Goal: Find specific page/section: Find specific page/section

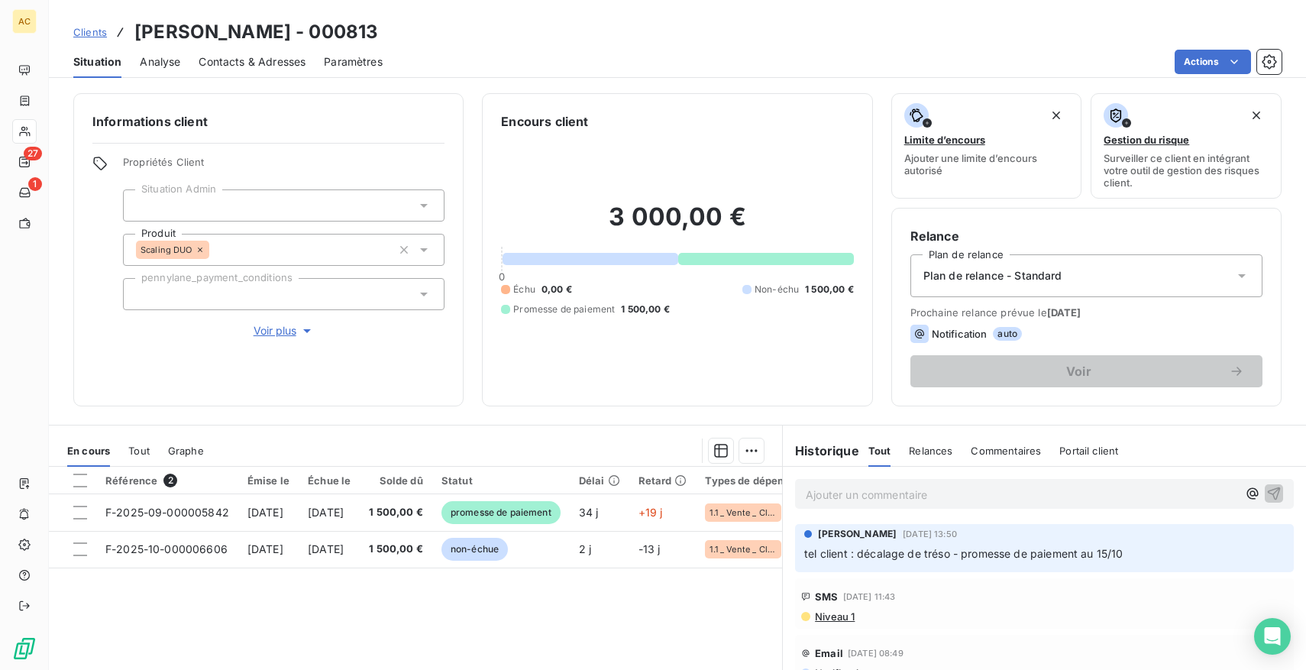
scroll to position [90, 0]
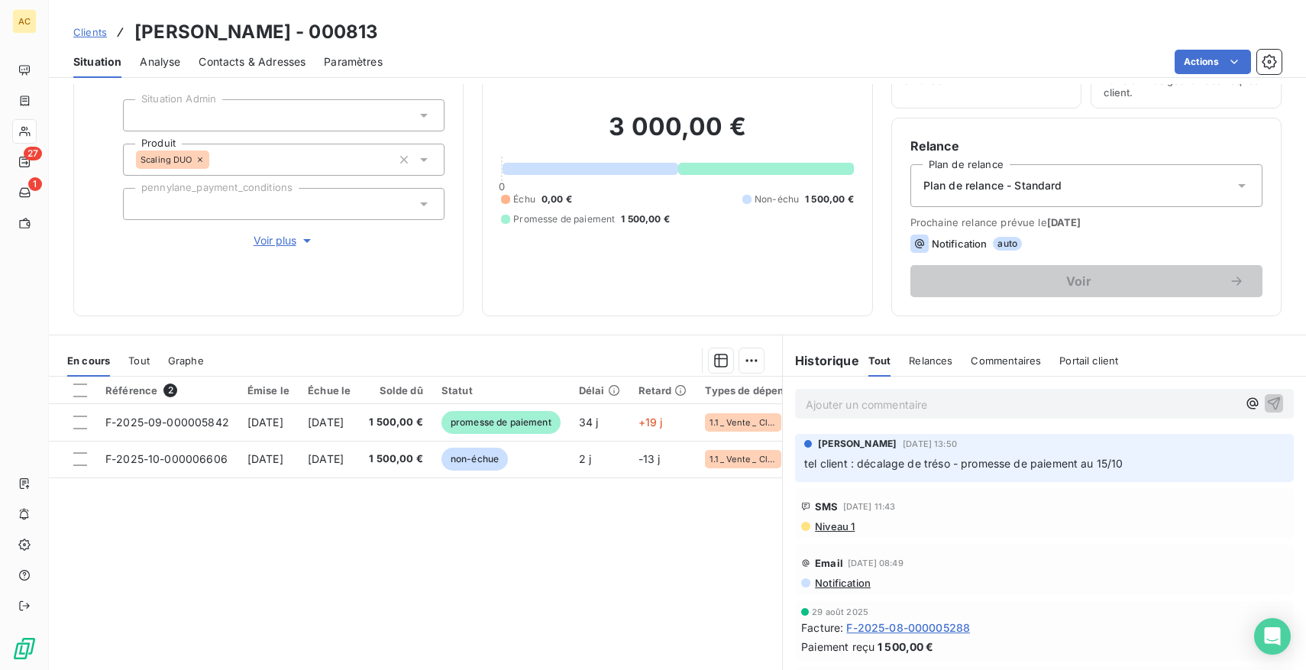
click at [79, 37] on span "Clients" at bounding box center [90, 32] width 34 height 12
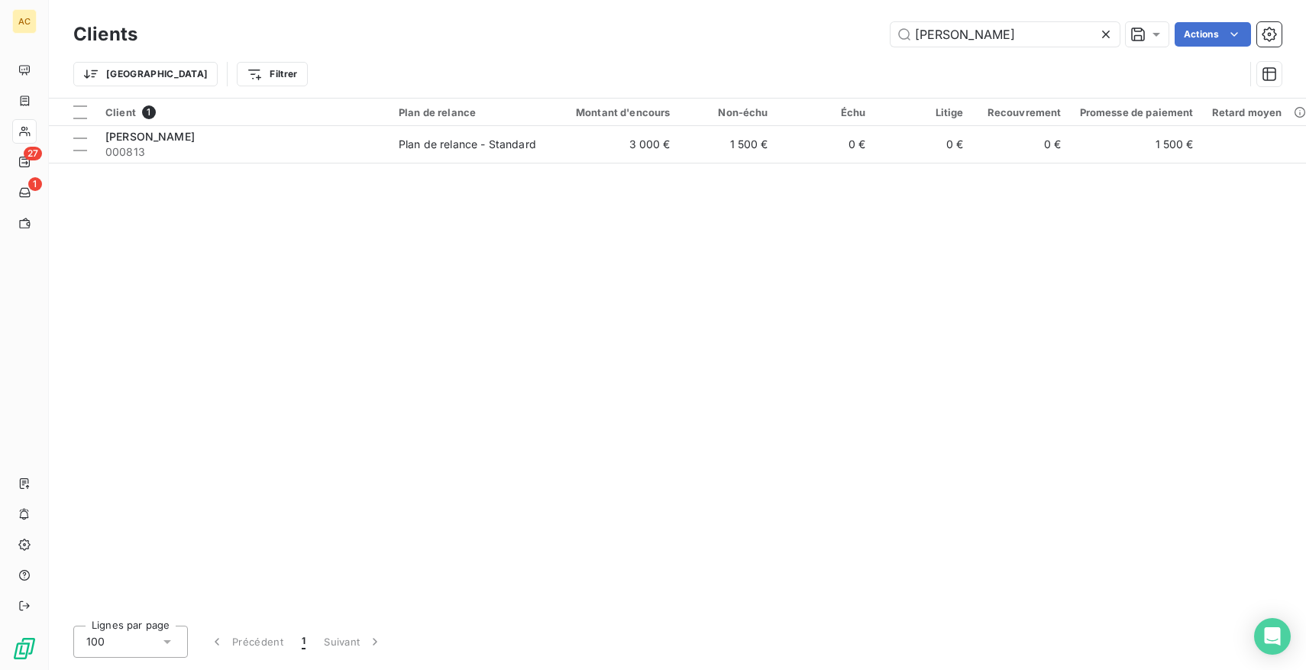
click at [1015, 15] on div "Clients [PERSON_NAME] el b Actions Trier Filtrer" at bounding box center [677, 49] width 1257 height 98
drag, startPoint x: 1015, startPoint y: 37, endPoint x: 652, endPoint y: 40, distance: 362.8
click at [652, 41] on div "[PERSON_NAME] el b Actions" at bounding box center [719, 34] width 1126 height 24
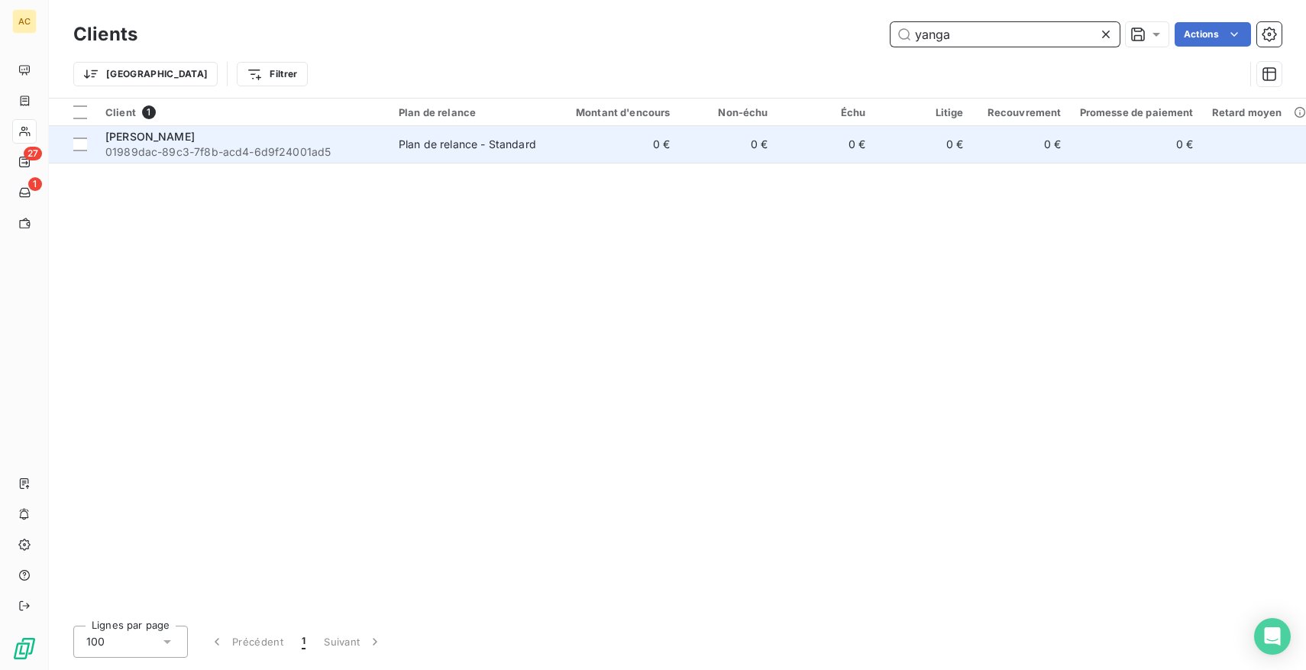
type input "yanga"
click at [265, 140] on div "[PERSON_NAME]" at bounding box center [242, 136] width 275 height 15
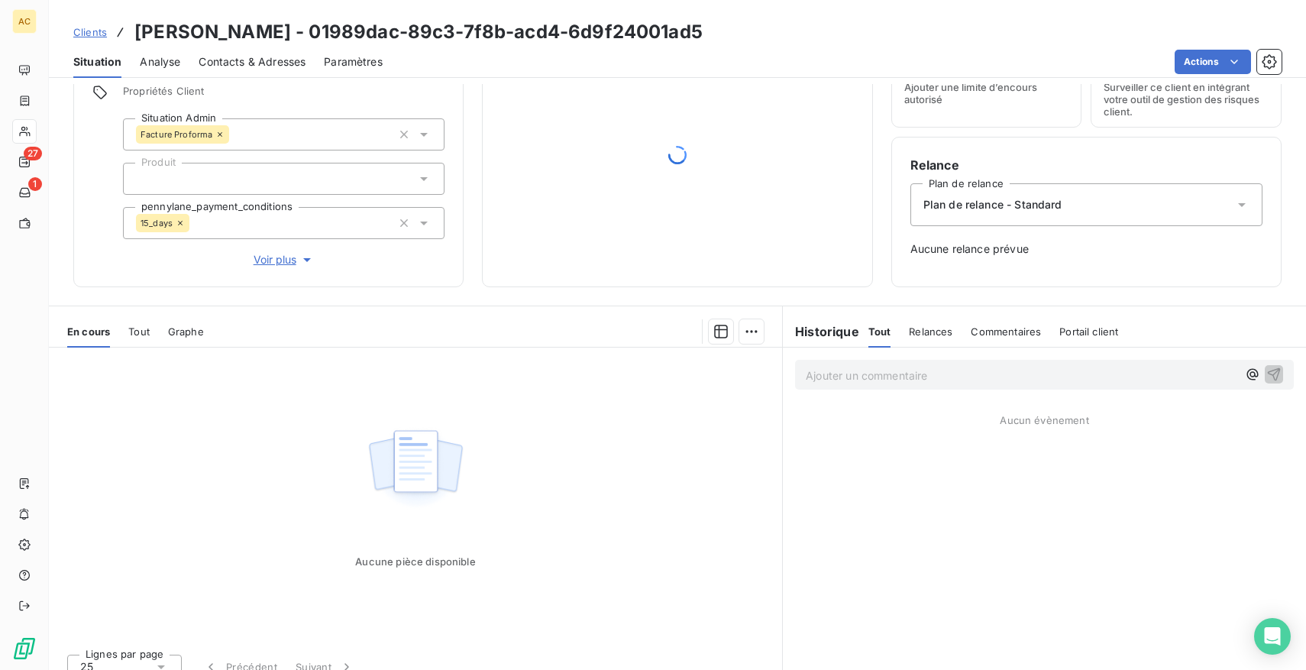
scroll to position [89, 0]
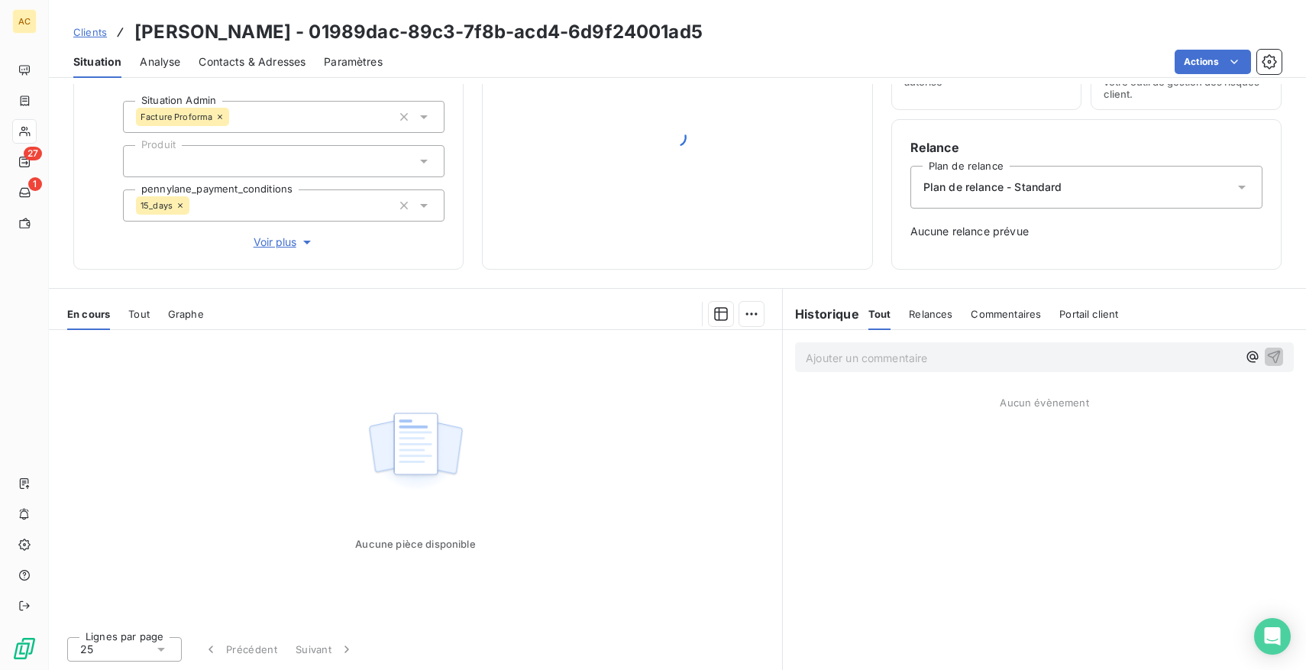
click at [145, 314] on span "Tout" at bounding box center [138, 314] width 21 height 12
